Goal: Complete application form

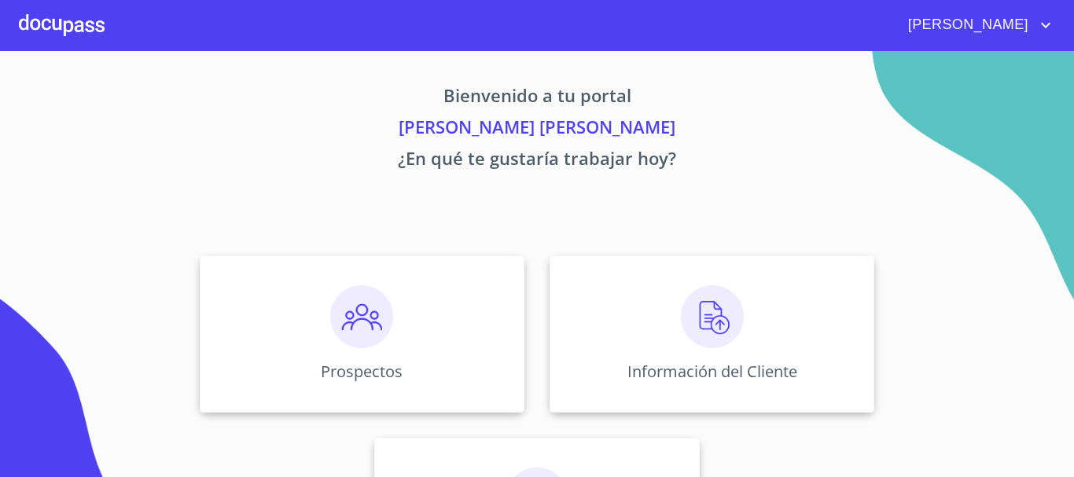
scroll to position [131, 0]
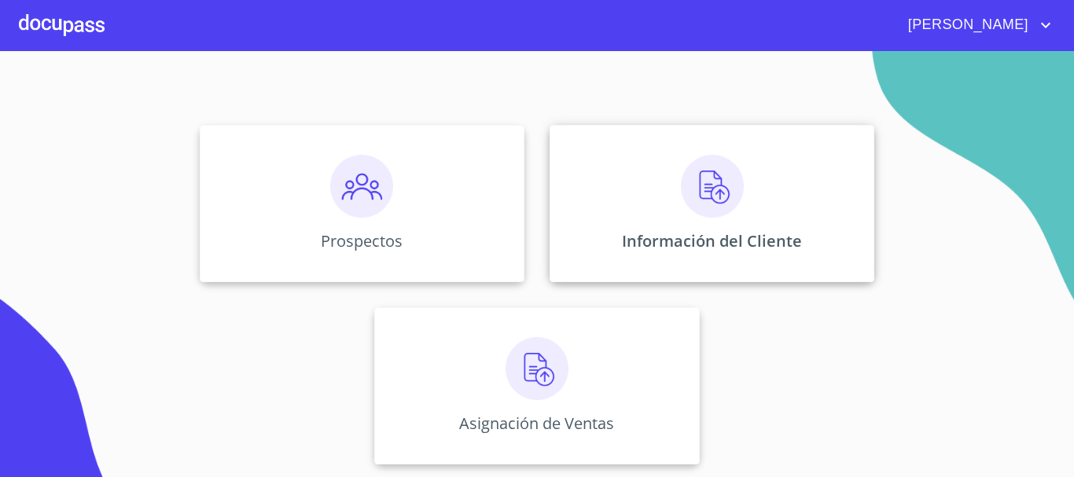
click at [694, 230] on div "Información del Cliente" at bounding box center [712, 203] width 325 height 157
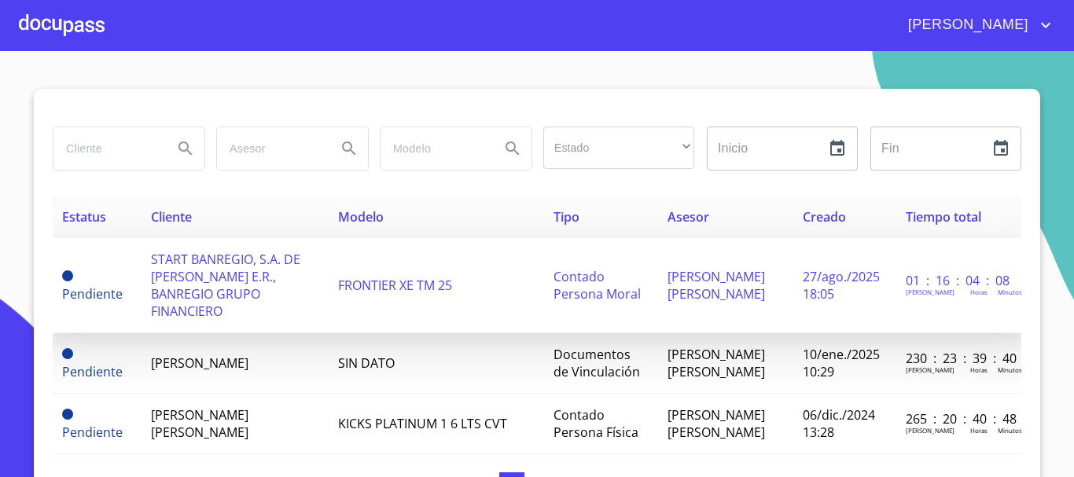
click at [219, 281] on span "START BANREGIO, S.A. DE [PERSON_NAME] E.R., BANREGIO GRUPO FINANCIERO" at bounding box center [225, 285] width 149 height 69
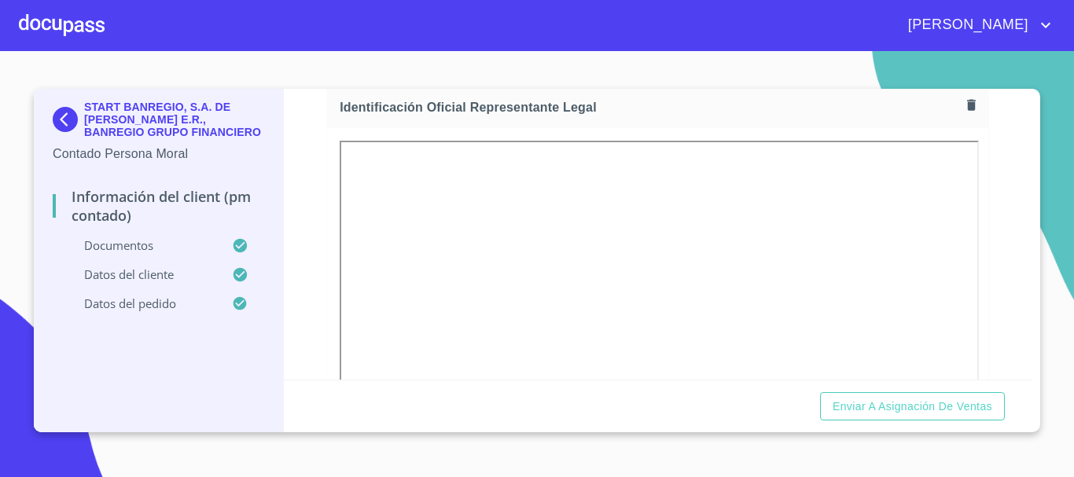
scroll to position [314, 0]
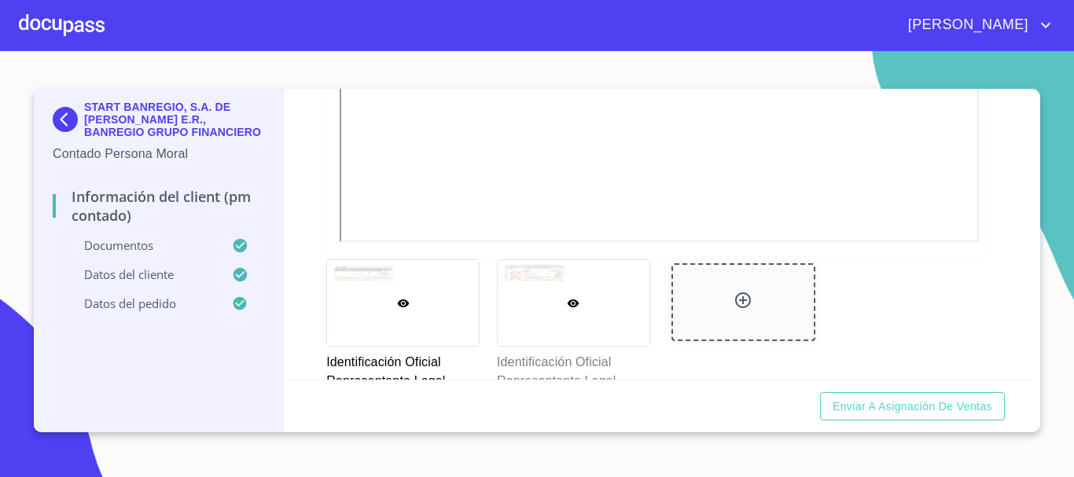
click at [556, 294] on div at bounding box center [574, 303] width 152 height 86
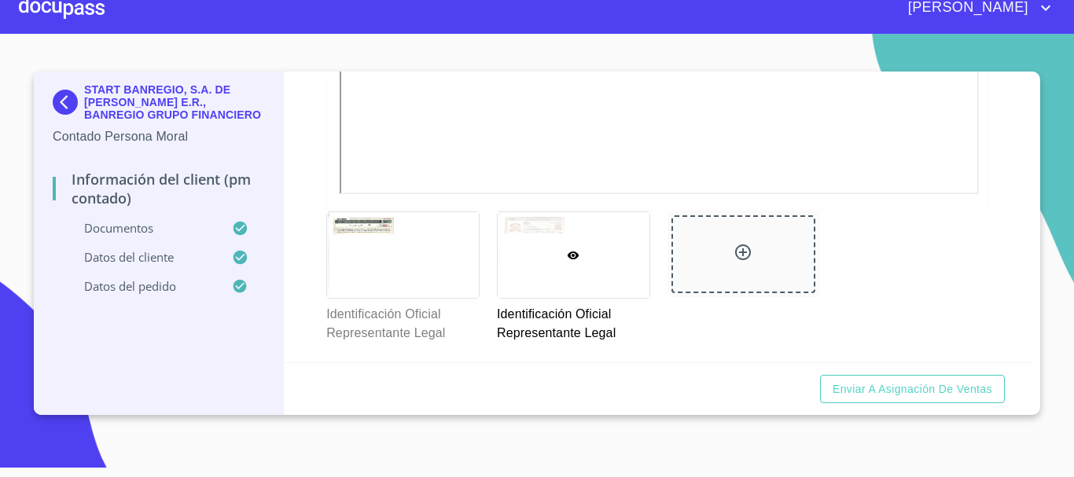
scroll to position [0, 0]
click at [745, 263] on div at bounding box center [743, 254] width 19 height 23
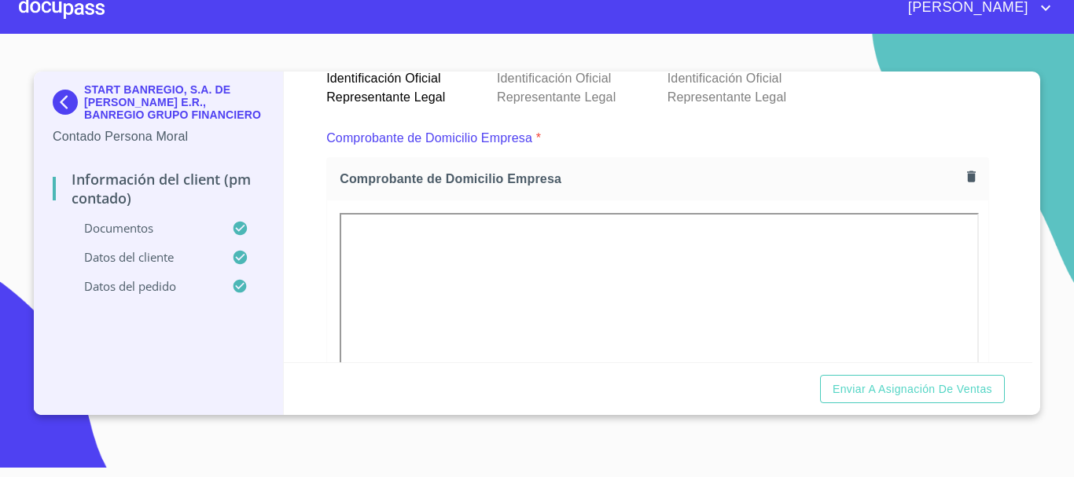
scroll to position [895, 0]
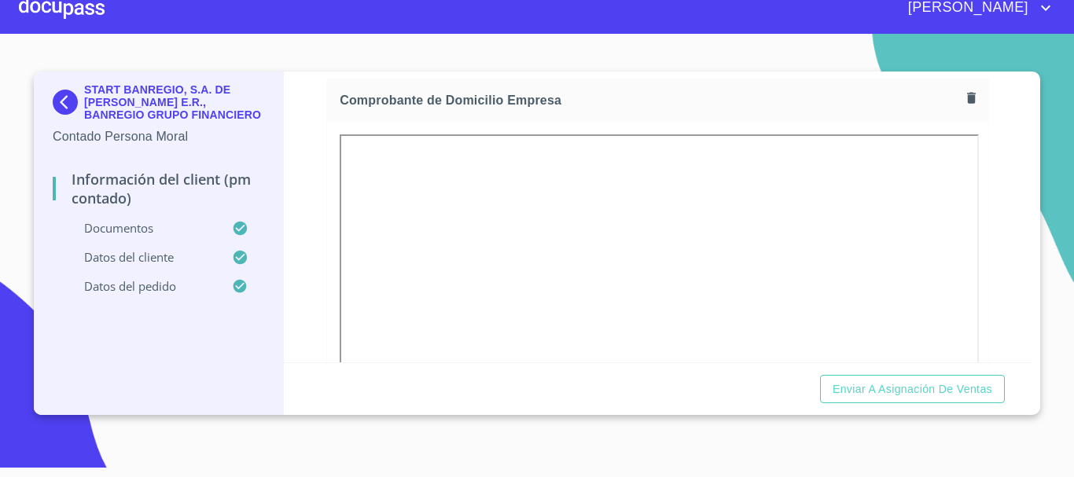
click at [967, 94] on icon "button" at bounding box center [971, 98] width 9 height 11
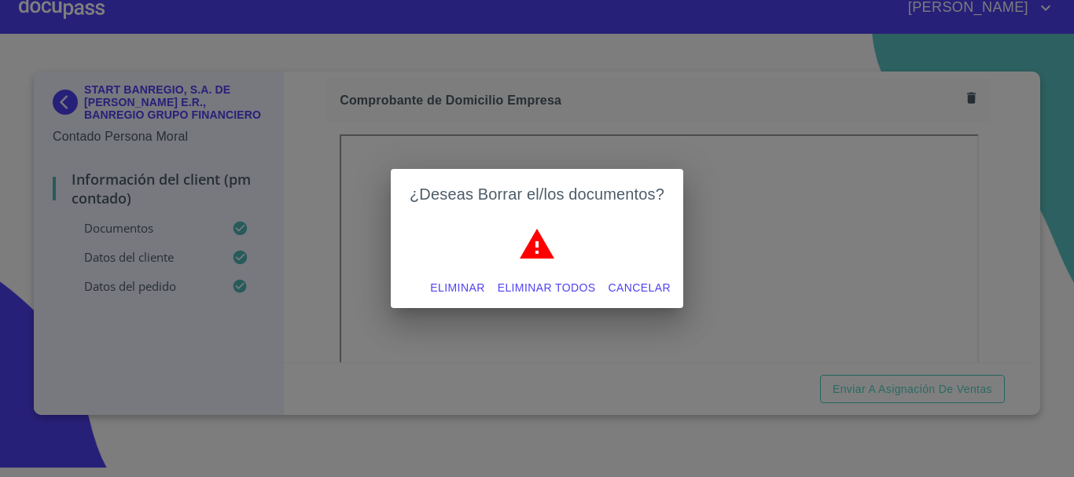
click at [524, 278] on span "Eliminar todos" at bounding box center [547, 288] width 98 height 20
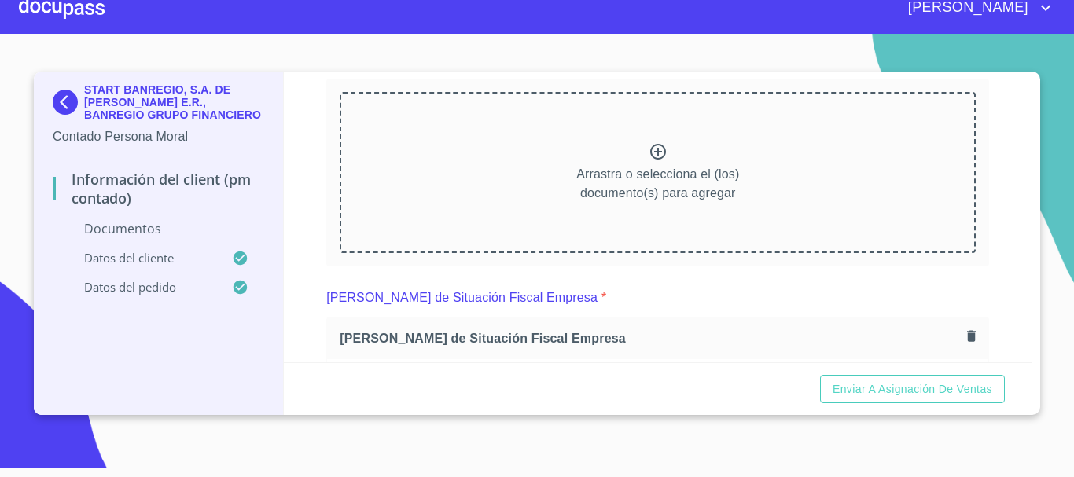
click at [649, 178] on p "Arrastra o selecciona el (los) documento(s) para agregar" at bounding box center [657, 184] width 163 height 38
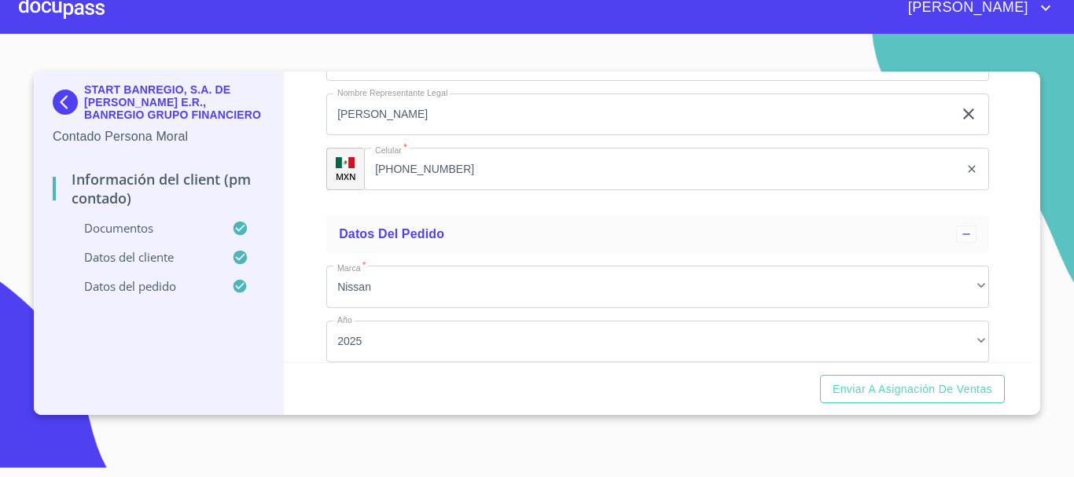
scroll to position [5010, 0]
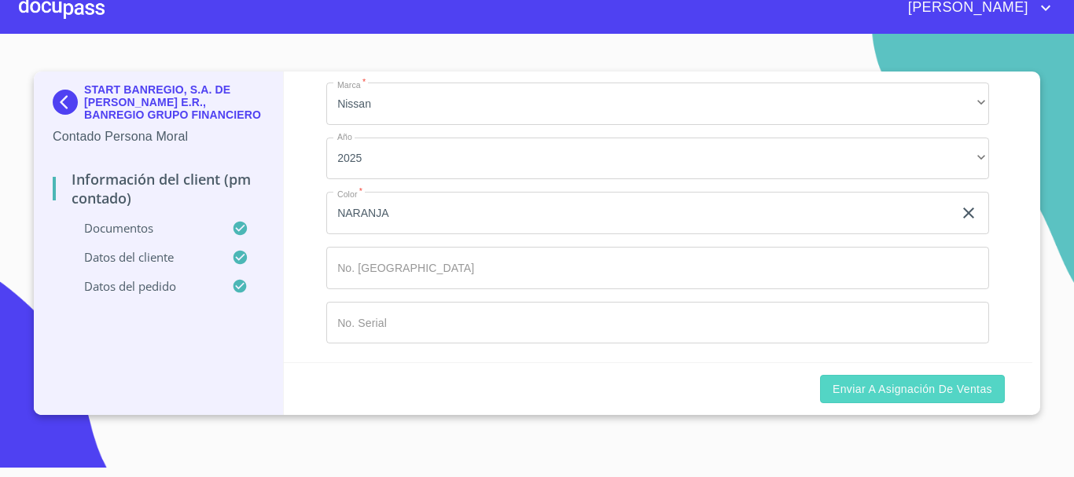
drag, startPoint x: 897, startPoint y: 415, endPoint x: 906, endPoint y: 380, distance: 36.4
click at [896, 414] on section "START BANREGIO, S.A. DE C.V. SOFOM E.R., BANREGIO GRUPO FINANCIERO Contado Pers…" at bounding box center [537, 247] width 1074 height 426
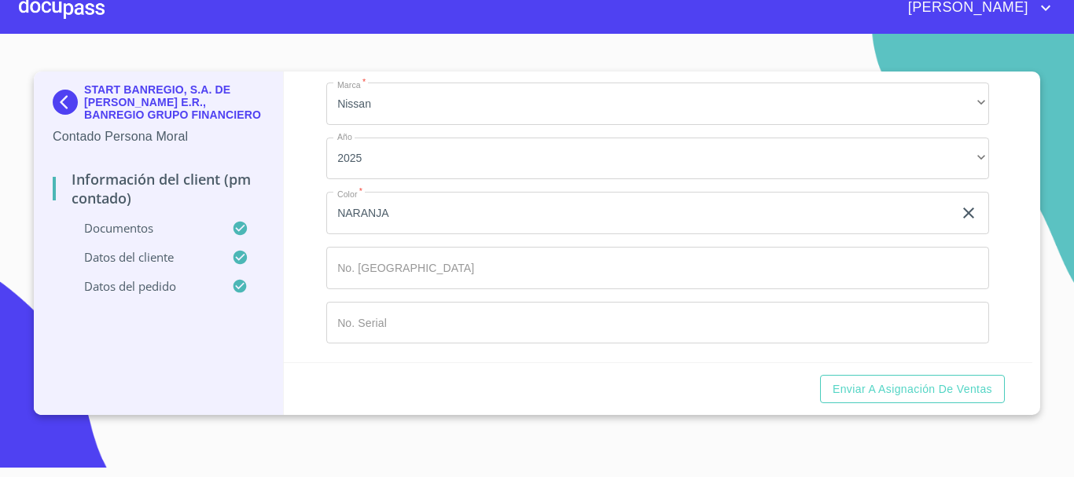
click at [910, 372] on div "Enviar a Asignación de Ventas" at bounding box center [658, 388] width 749 height 53
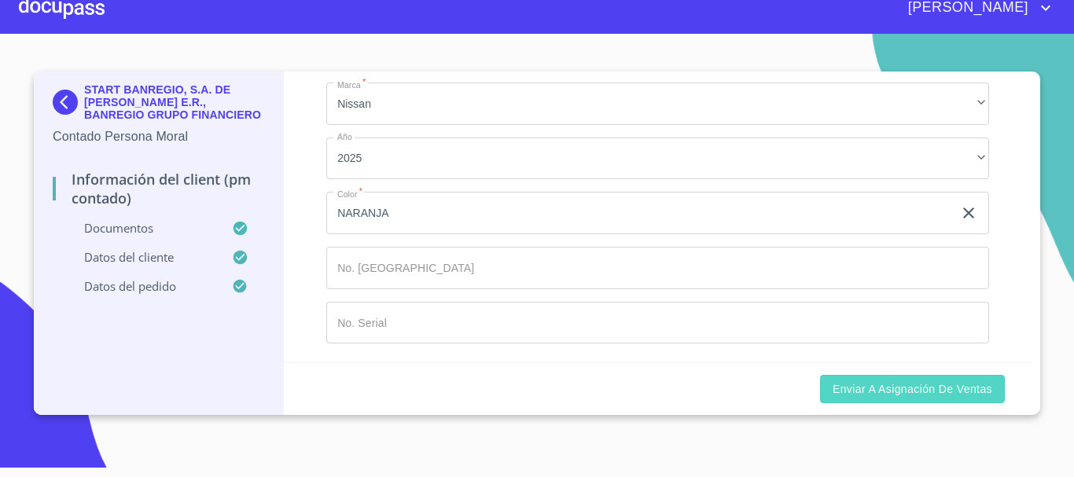
click at [917, 392] on span "Enviar a Asignación de Ventas" at bounding box center [913, 390] width 160 height 20
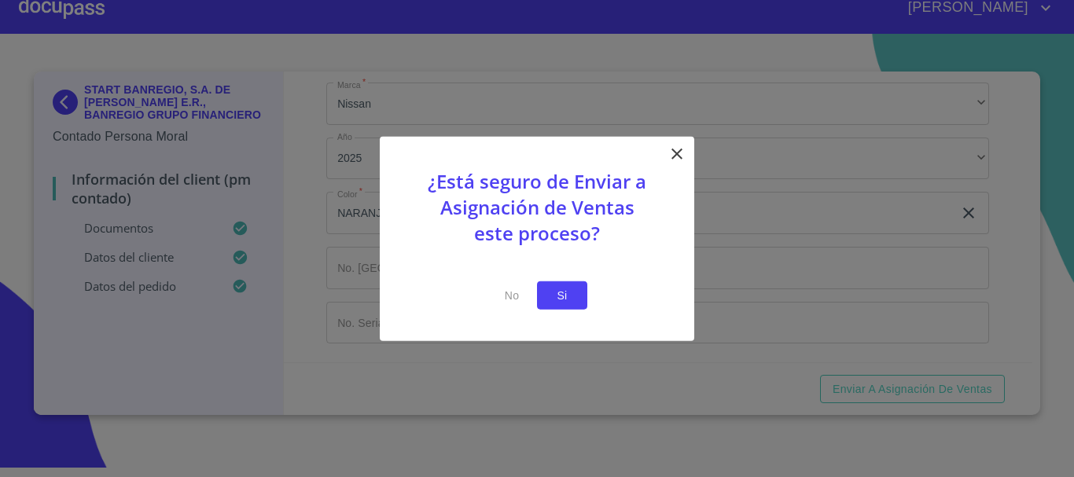
click at [558, 289] on span "Si" at bounding box center [562, 295] width 25 height 20
